Goal: Task Accomplishment & Management: Manage account settings

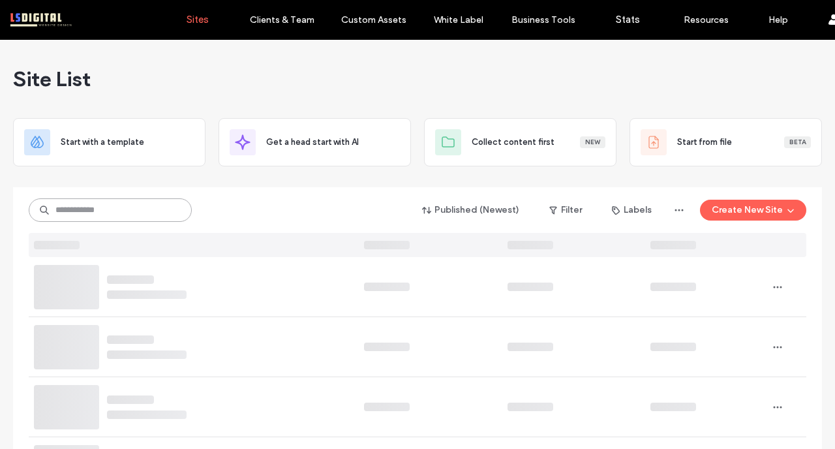
click at [75, 214] on input at bounding box center [110, 209] width 163 height 23
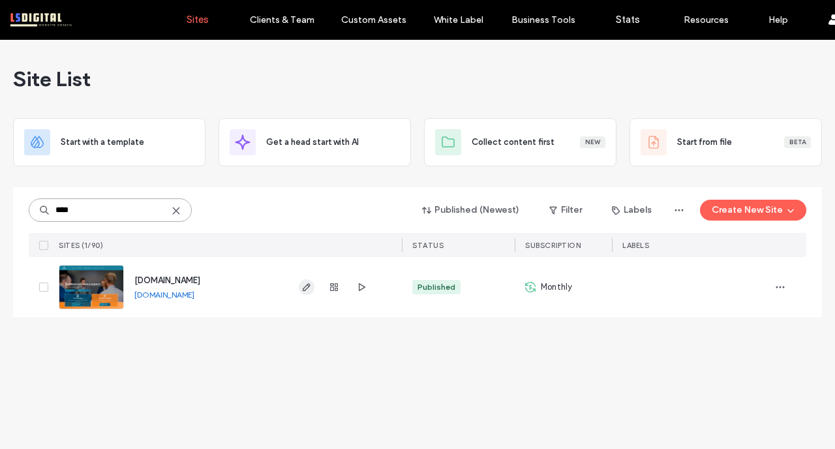
type input "****"
click at [309, 292] on icon "button" at bounding box center [306, 287] width 10 height 10
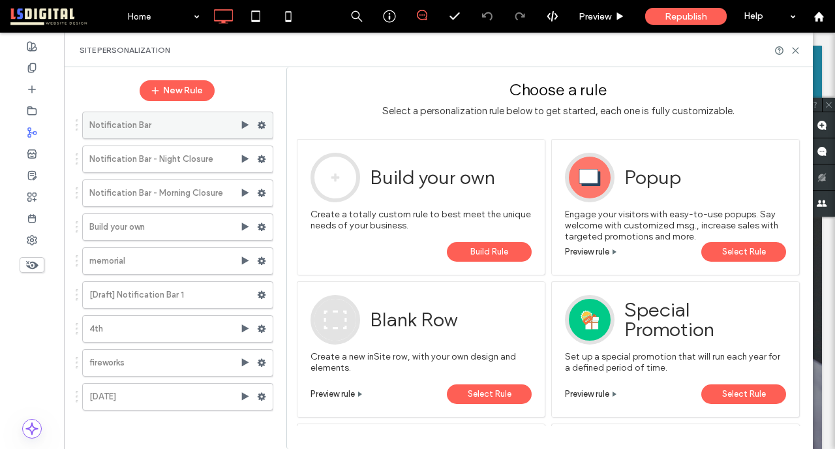
click at [261, 125] on icon at bounding box center [261, 125] width 9 height 9
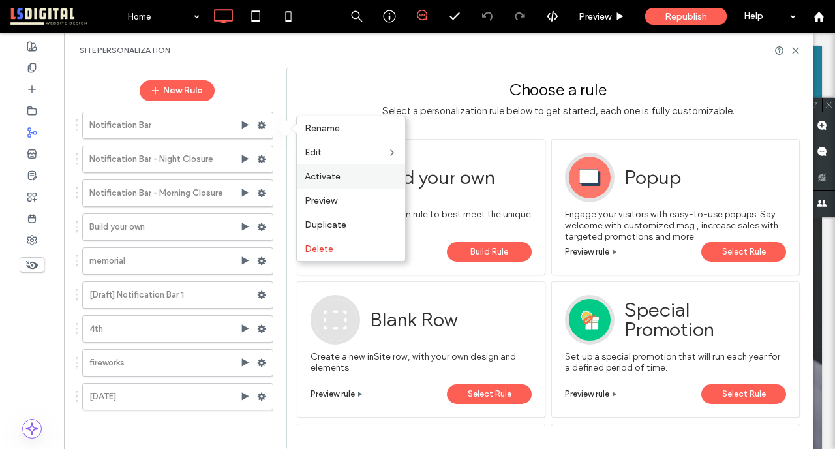
click at [347, 176] on label "Activate" at bounding box center [351, 176] width 93 height 11
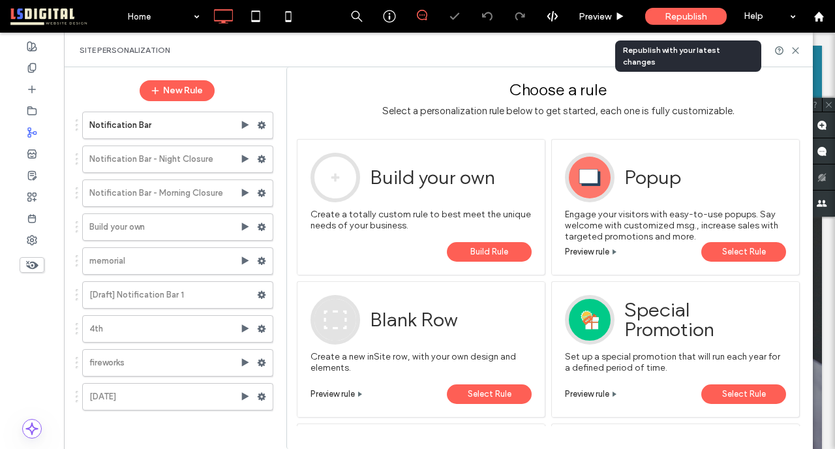
click at [690, 19] on span "Republish" at bounding box center [686, 16] width 42 height 11
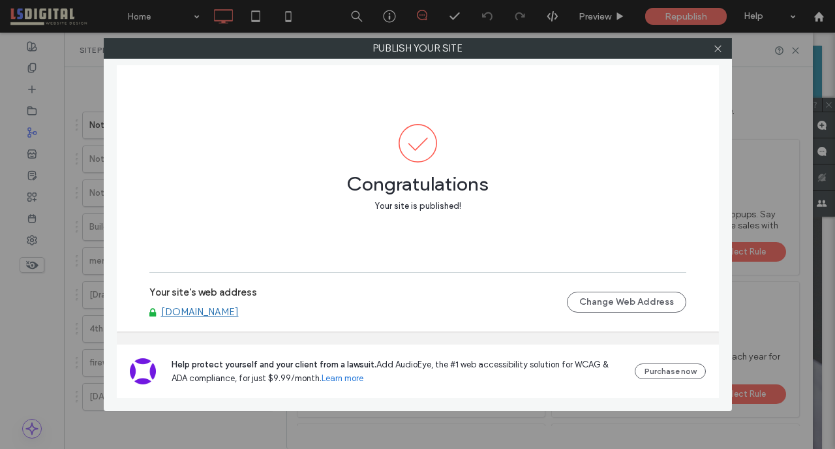
click at [353, 242] on div "Congratulations Your site is published!" at bounding box center [417, 168] width 537 height 207
